Goal: Transaction & Acquisition: Purchase product/service

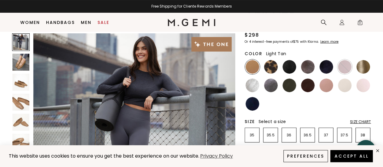
scroll to position [48, 0]
click at [22, 66] on img at bounding box center [20, 62] width 17 height 17
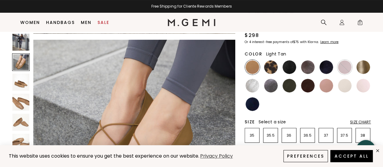
scroll to position [203, 0]
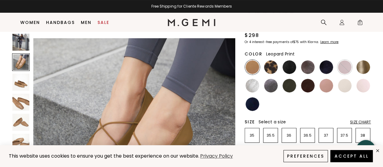
click at [277, 69] on img at bounding box center [271, 67] width 14 height 14
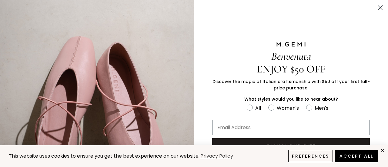
click at [375, 8] on circle "Close dialog" at bounding box center [380, 8] width 10 height 10
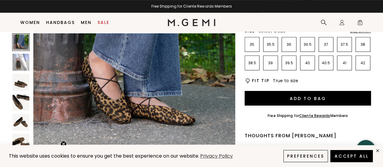
scroll to position [30, 0]
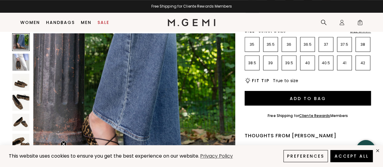
click at [19, 122] on img at bounding box center [20, 122] width 17 height 17
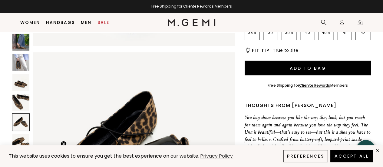
scroll to position [875, 0]
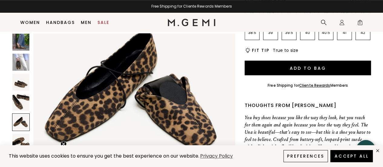
click at [21, 142] on img at bounding box center [20, 142] width 17 height 17
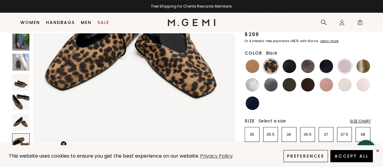
scroll to position [48, 0]
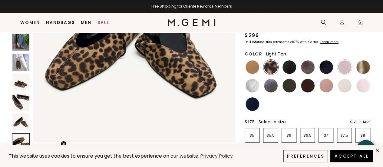
click at [252, 68] on img at bounding box center [253, 67] width 14 height 14
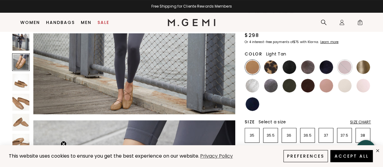
click at [21, 82] on img at bounding box center [20, 82] width 17 height 17
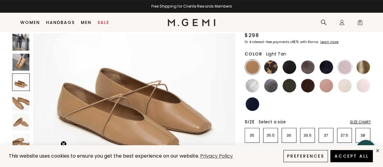
scroll to position [468, 0]
